Goal: Information Seeking & Learning: Learn about a topic

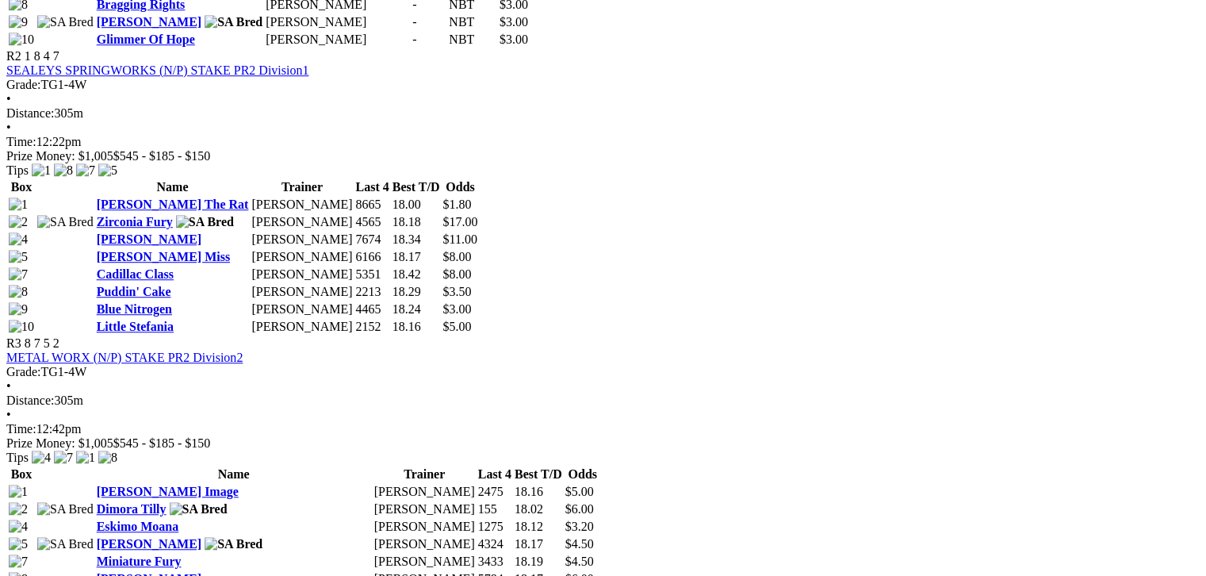
scroll to position [932, 0]
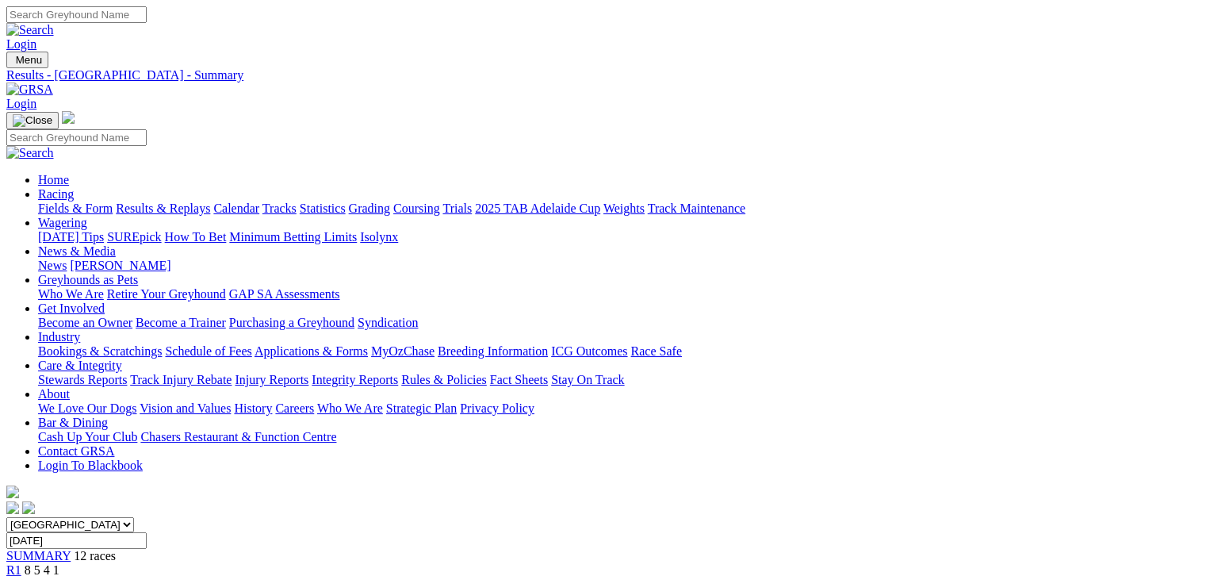
click at [38, 201] on link "Fields & Form" at bounding box center [75, 207] width 75 height 13
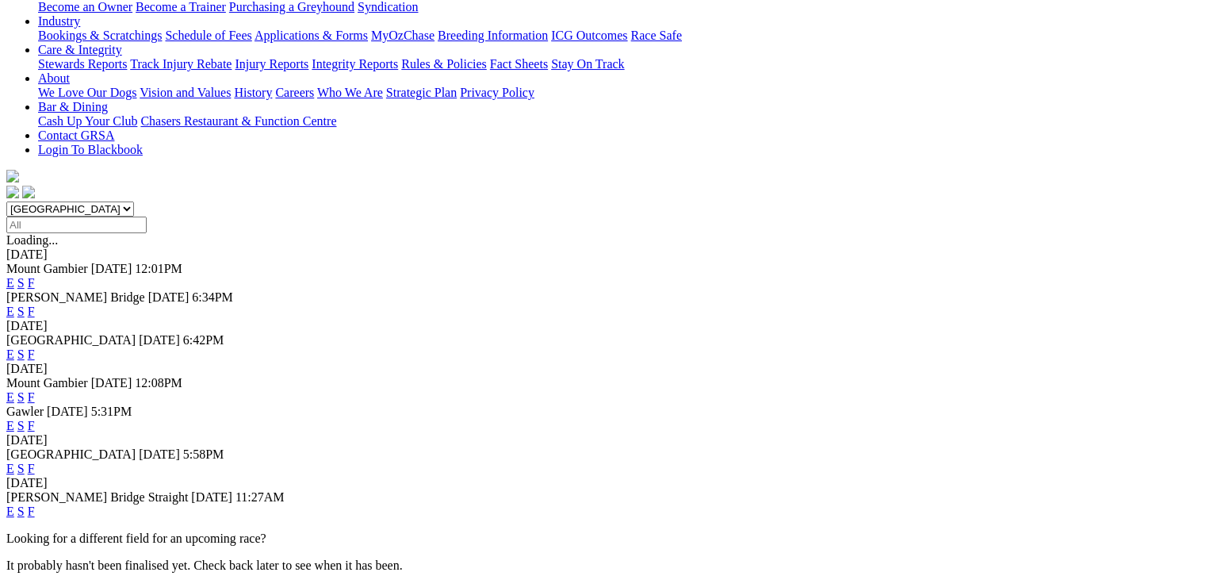
scroll to position [328, 0]
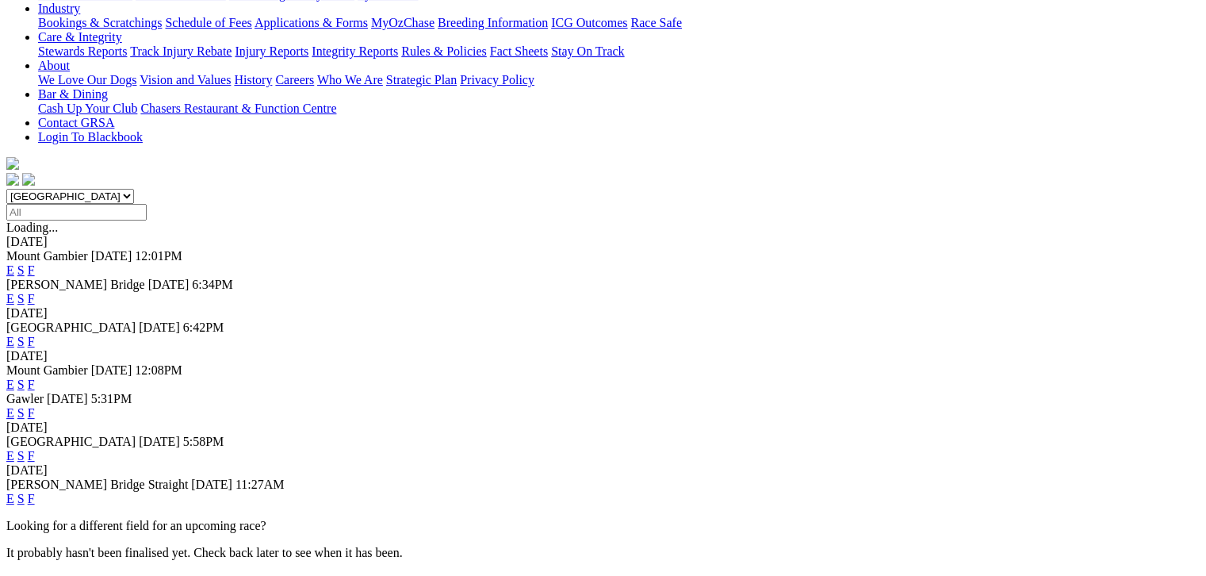
click at [35, 492] on link "F" at bounding box center [31, 498] width 7 height 13
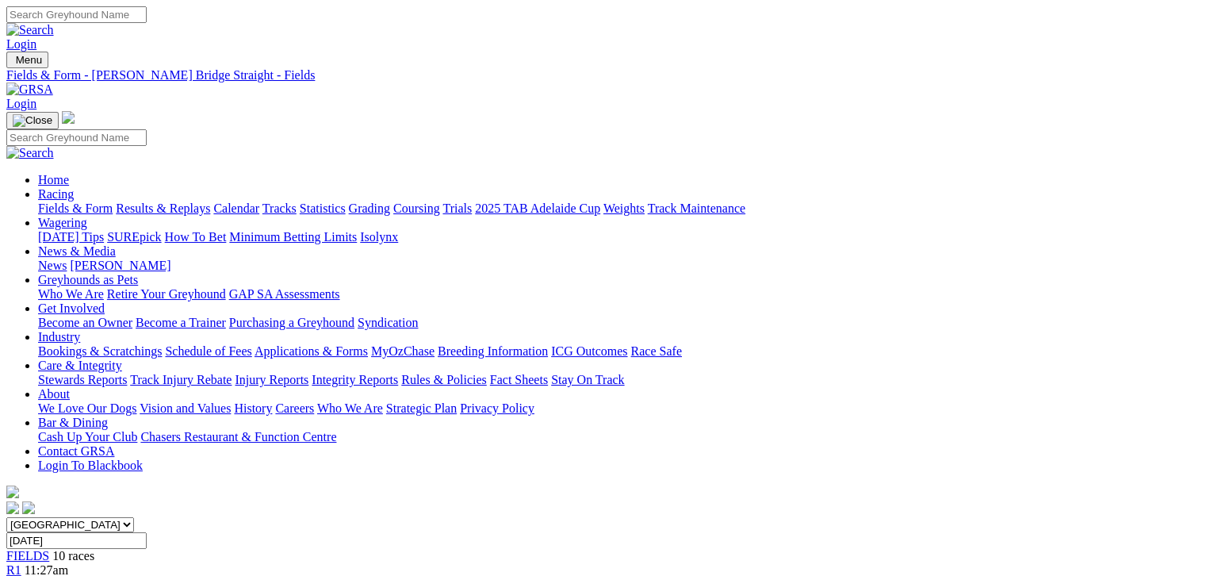
click at [56, 201] on link "Fields & Form" at bounding box center [75, 207] width 75 height 13
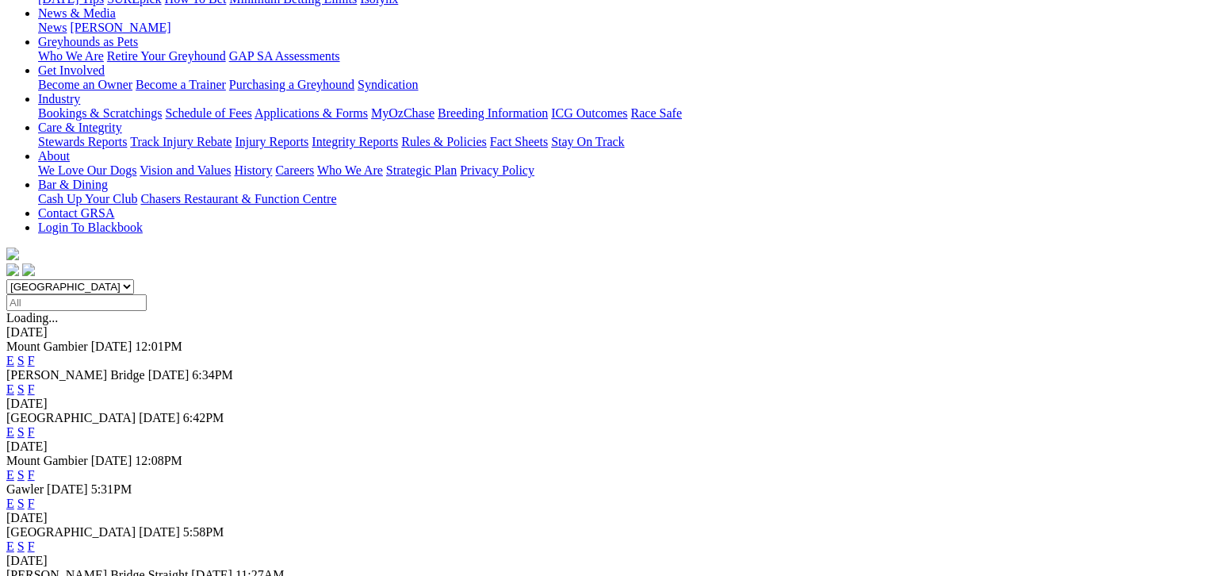
click at [35, 468] on link "F" at bounding box center [31, 474] width 7 height 13
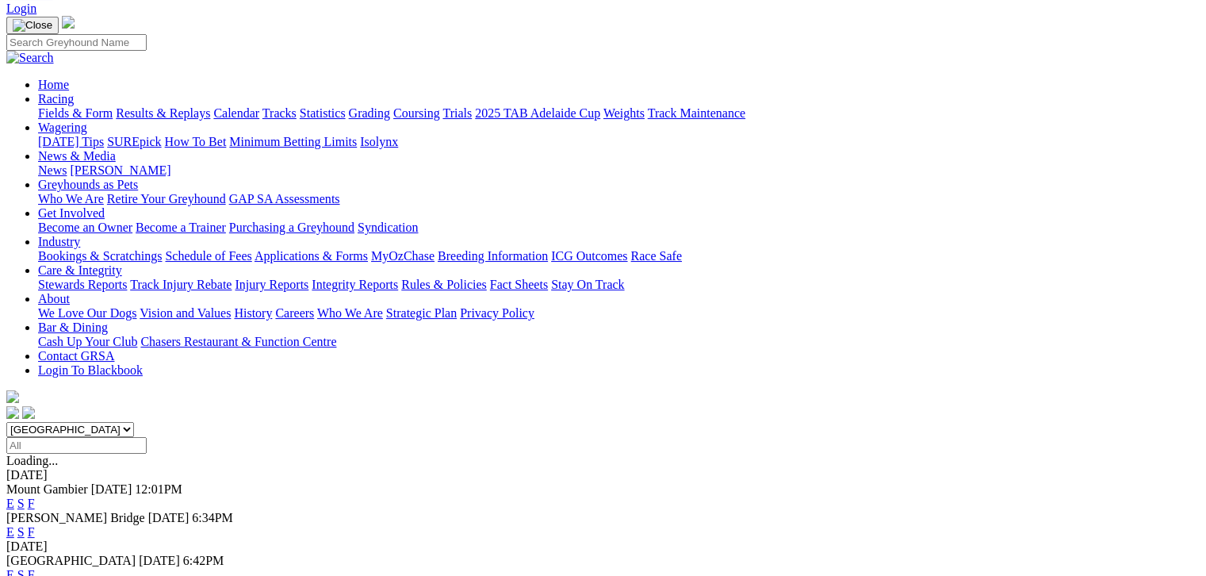
scroll to position [178, 0]
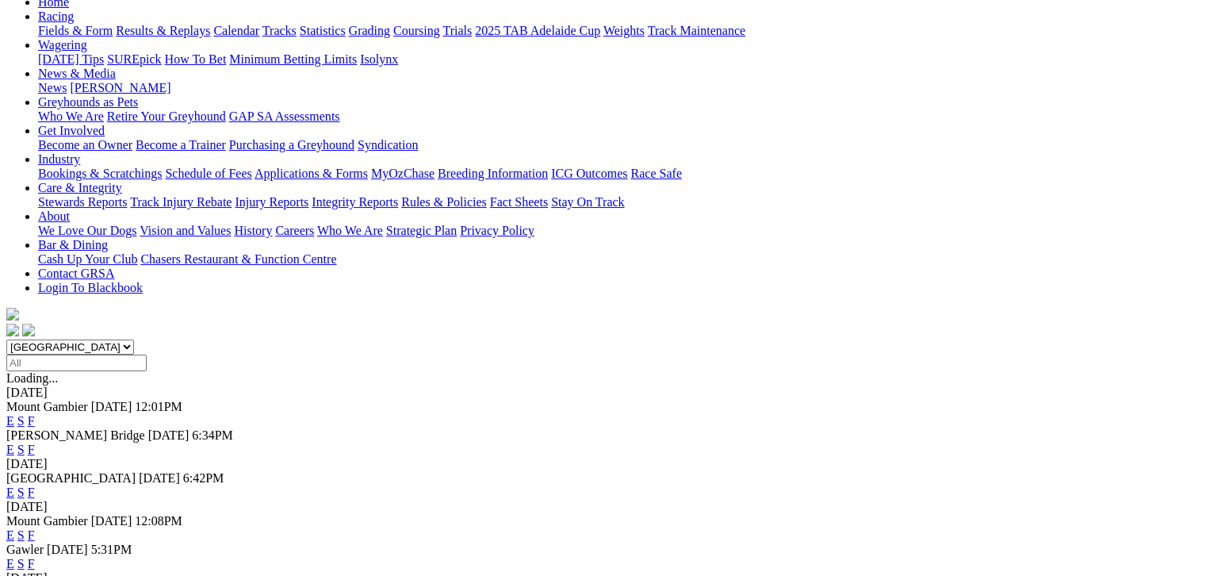
click at [35, 485] on link "F" at bounding box center [31, 491] width 7 height 13
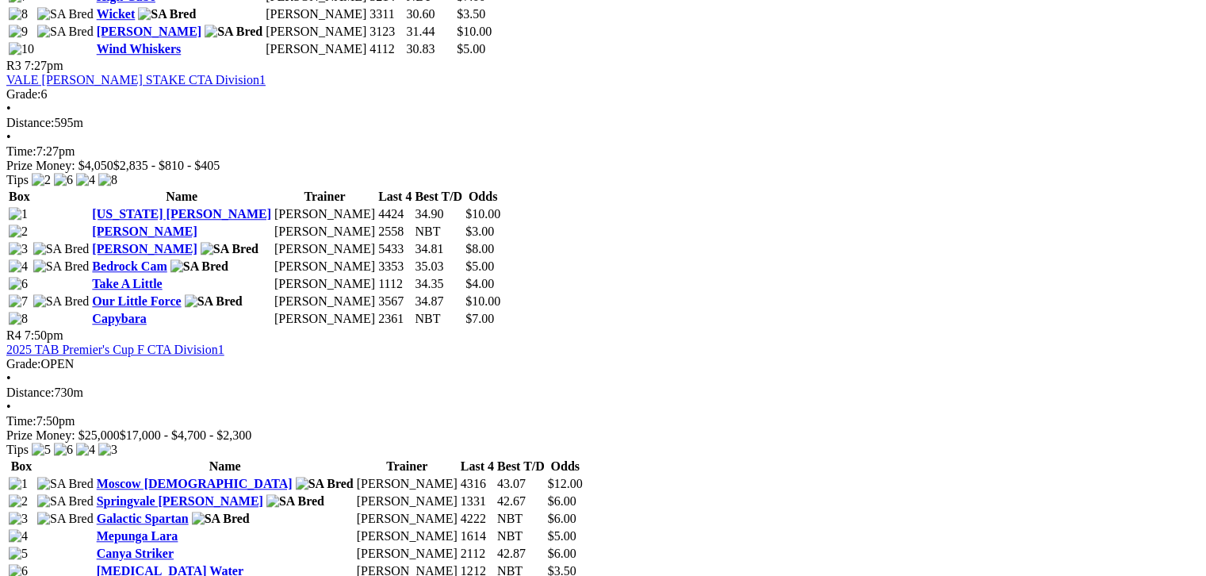
scroll to position [1328, 0]
